Goal: Navigation & Orientation: Find specific page/section

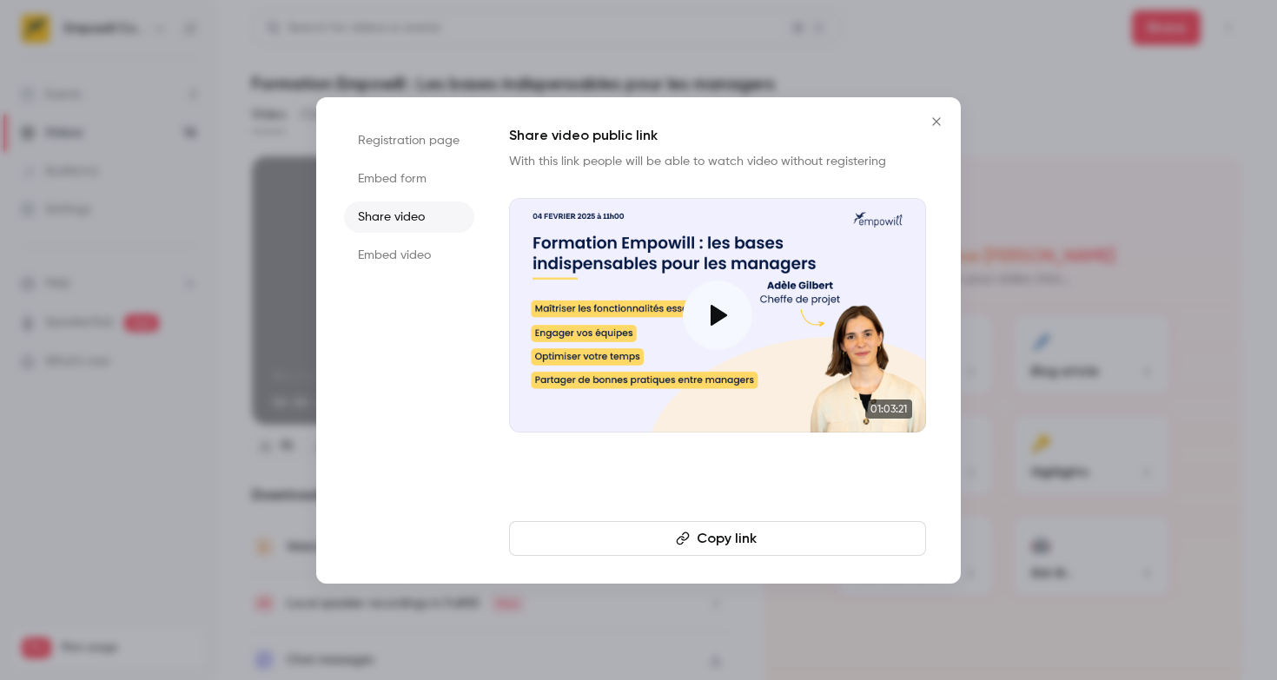
click at [940, 123] on icon "Close" at bounding box center [936, 122] width 21 height 14
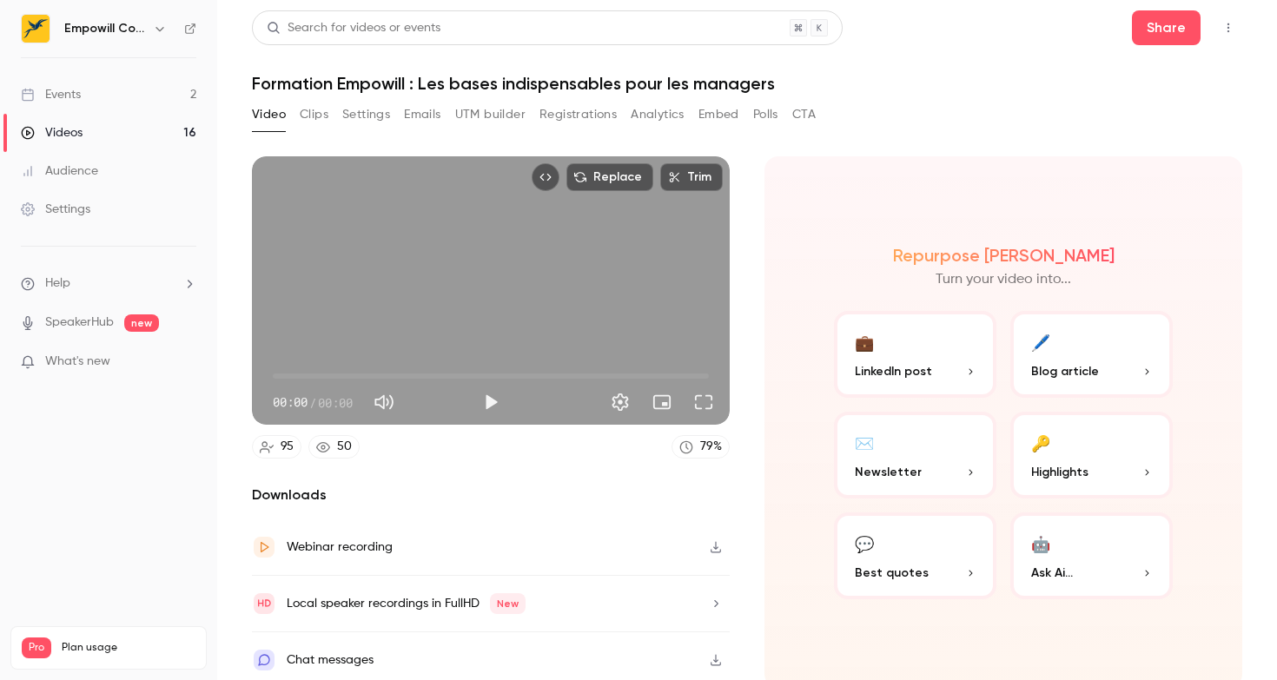
click at [159, 94] on link "Events 2" at bounding box center [108, 95] width 217 height 38
